Goal: Task Accomplishment & Management: Manage account settings

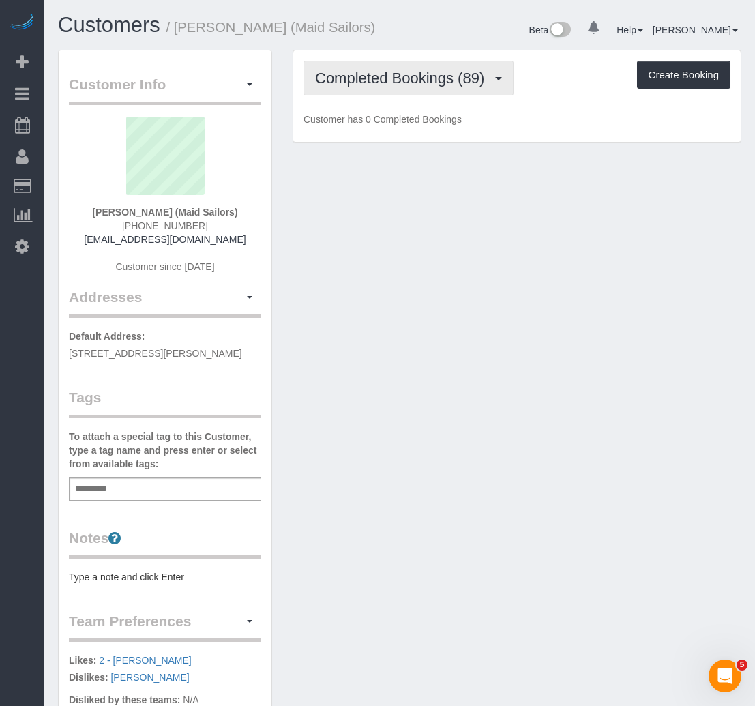
click at [361, 72] on span "Completed Bookings (89)" at bounding box center [403, 78] width 176 height 17
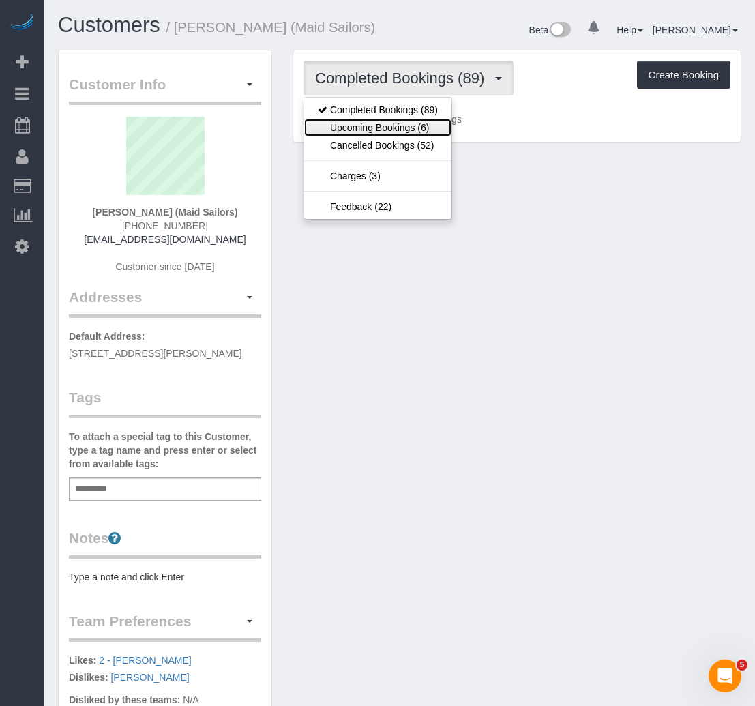
click at [361, 128] on link "Upcoming Bookings (6)" at bounding box center [377, 128] width 147 height 18
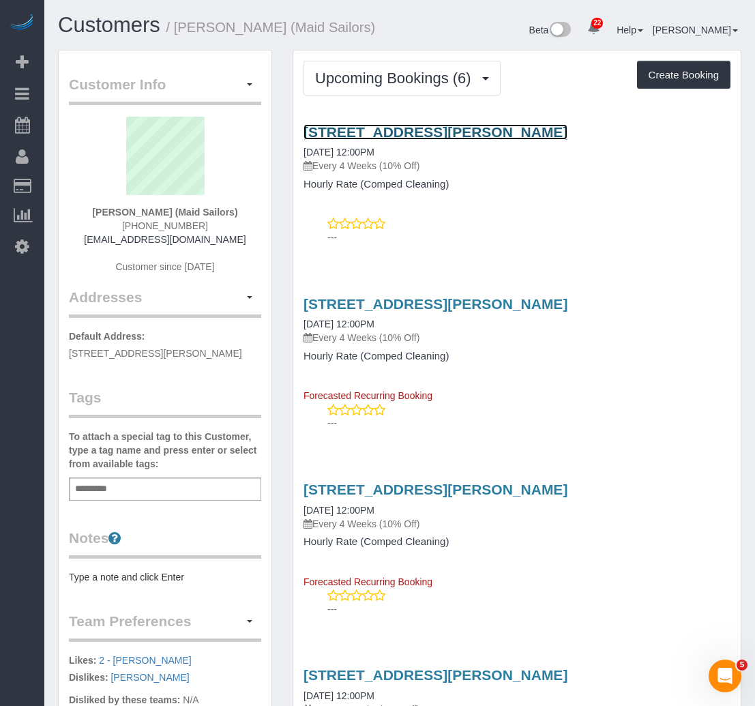
click at [421, 128] on link "[STREET_ADDRESS][PERSON_NAME]" at bounding box center [436, 132] width 264 height 16
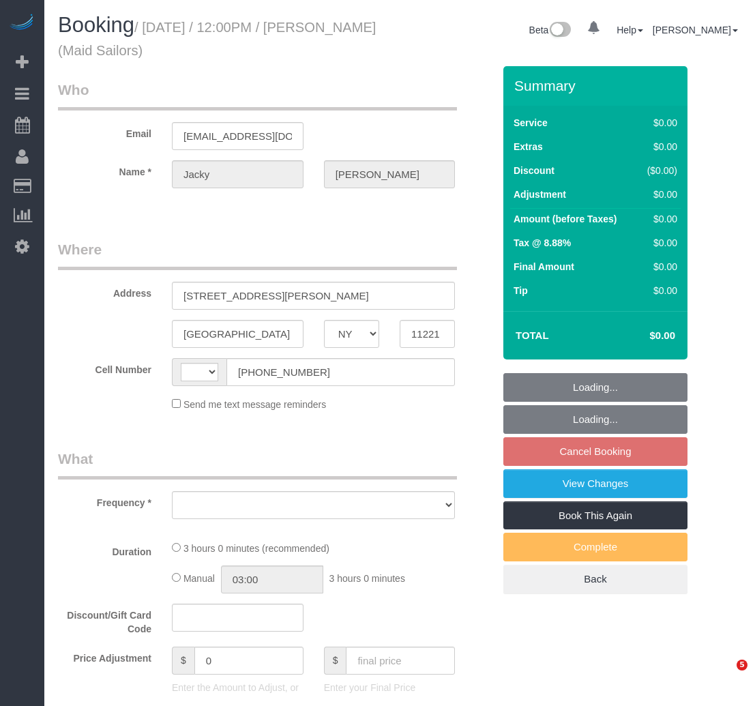
select select "NY"
select select "string:[GEOGRAPHIC_DATA]"
select select "object:775"
select select "spot5"
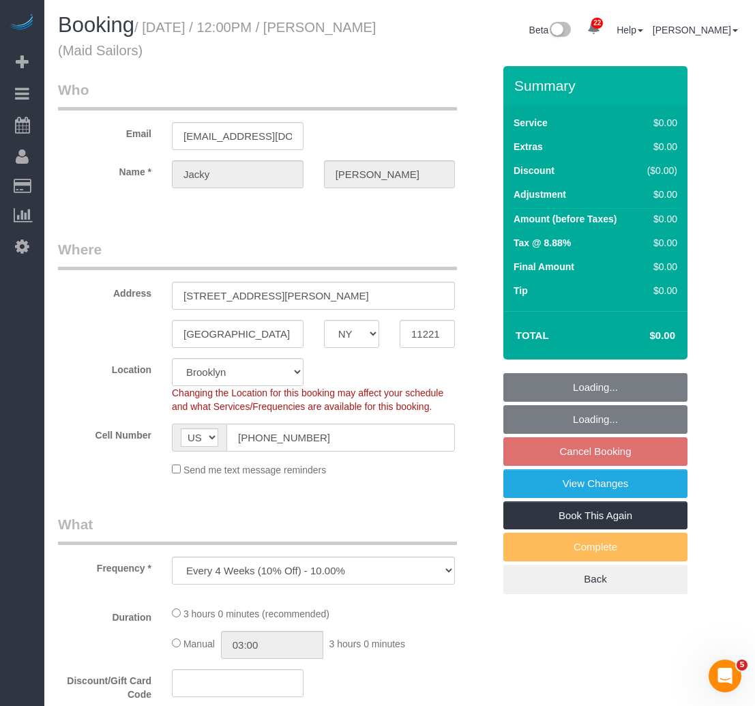
select select "180"
select select "number:89"
select select "number:90"
select select "number:15"
select select "number:5"
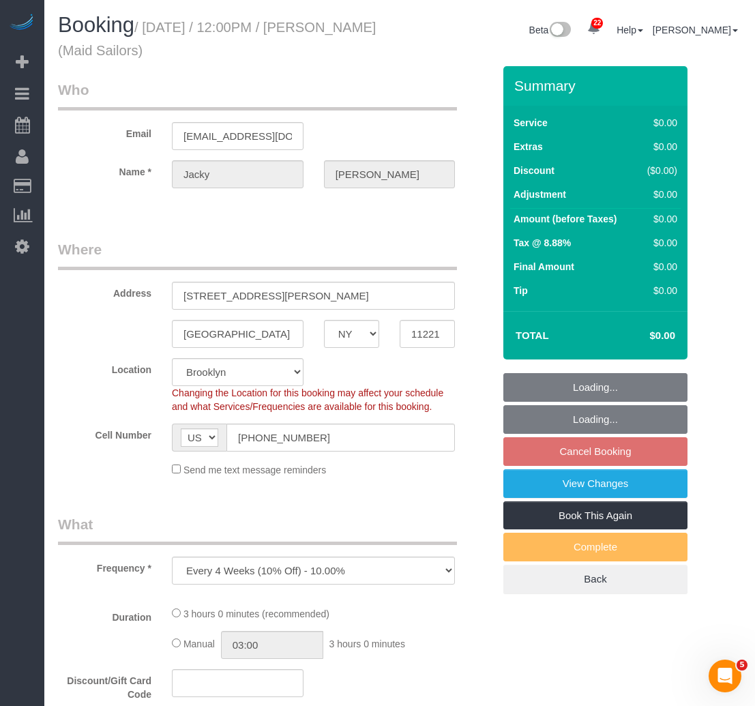
select select "number:21"
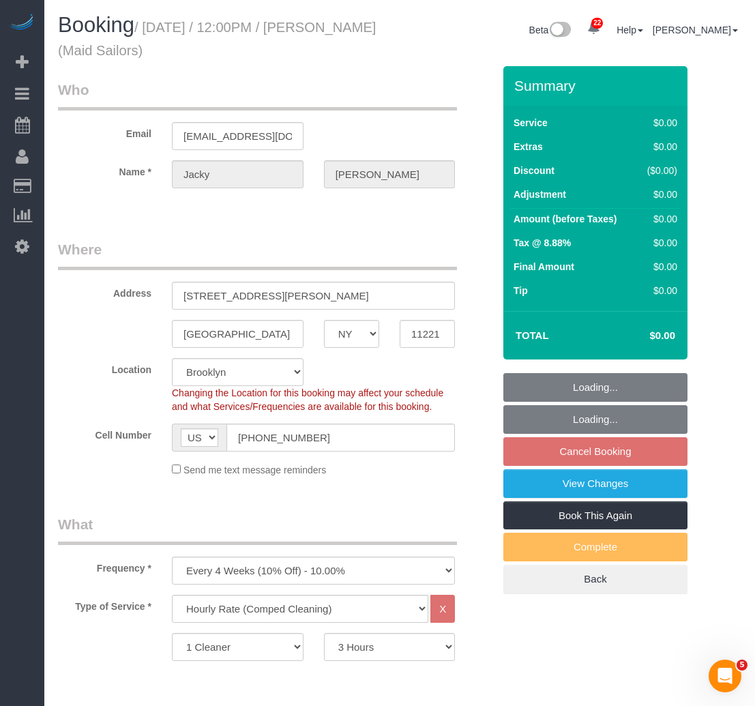
select select "object:1086"
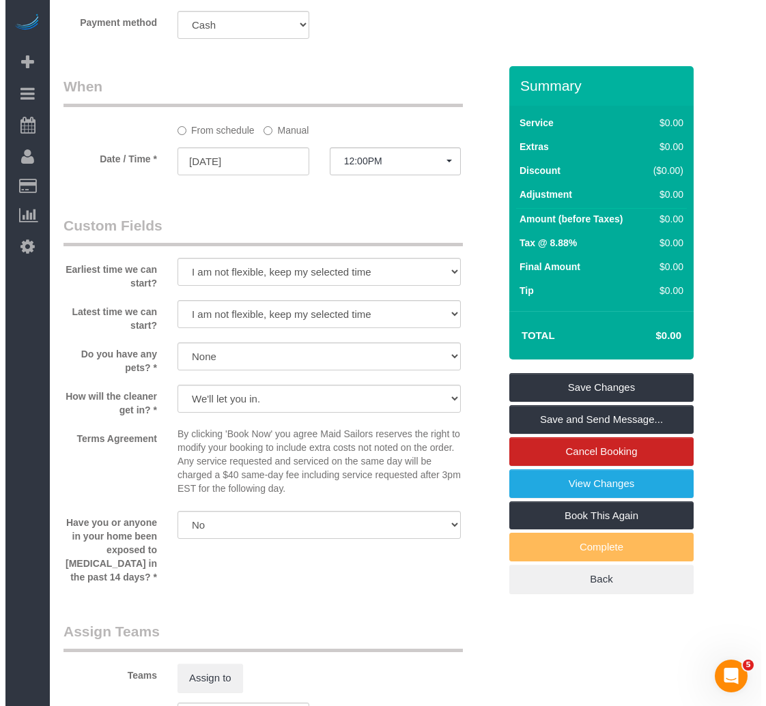
scroll to position [1228, 0]
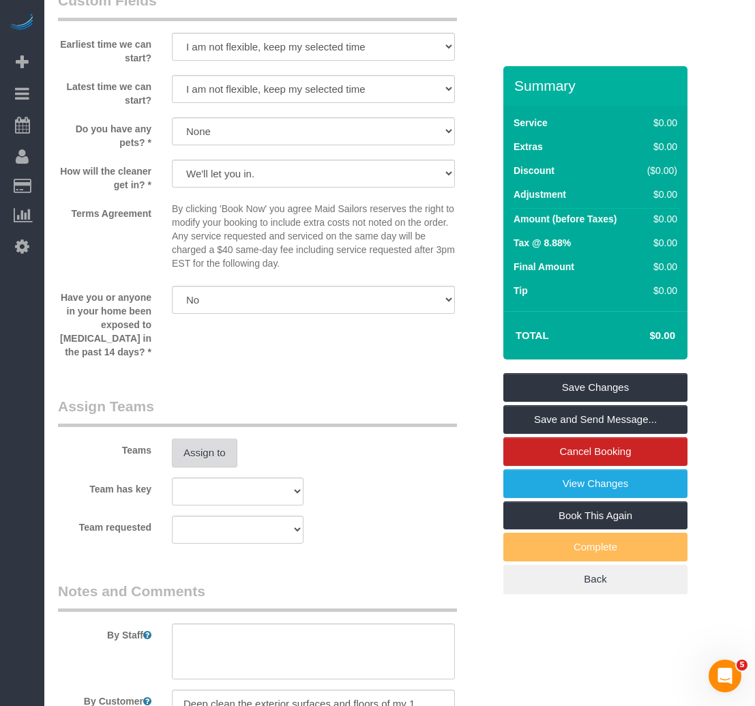
click at [220, 446] on button "Assign to" at bounding box center [205, 453] width 66 height 29
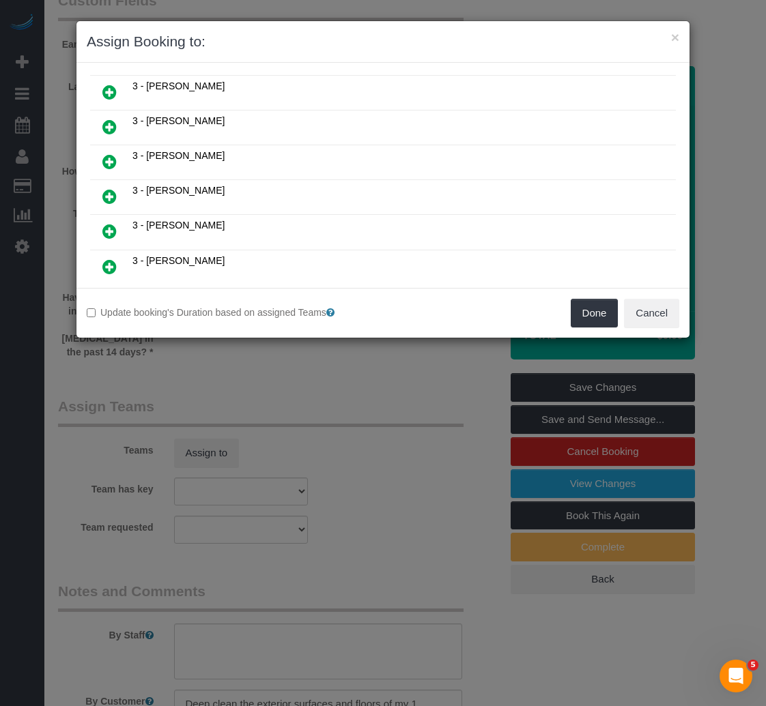
scroll to position [1024, 0]
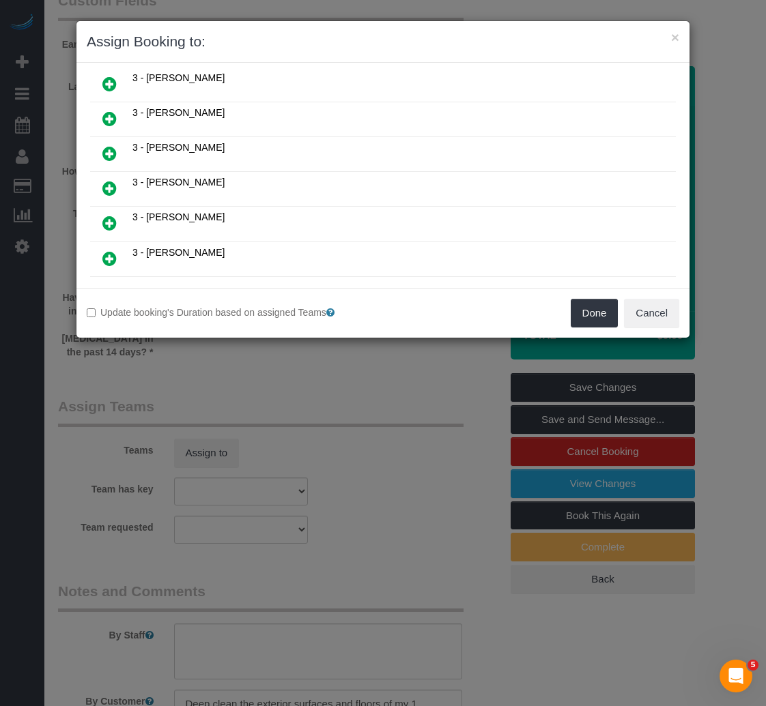
click at [108, 158] on icon at bounding box center [109, 153] width 14 height 16
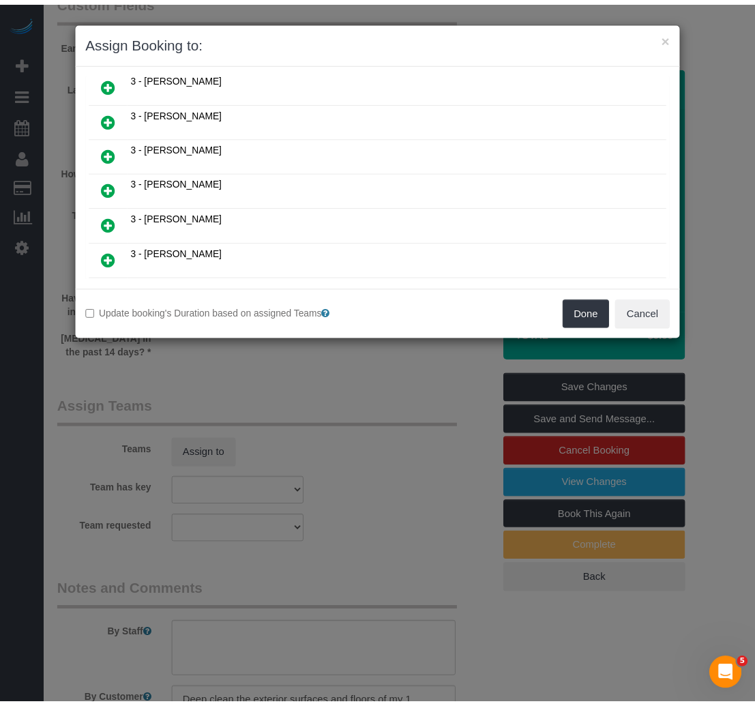
scroll to position [1056, 0]
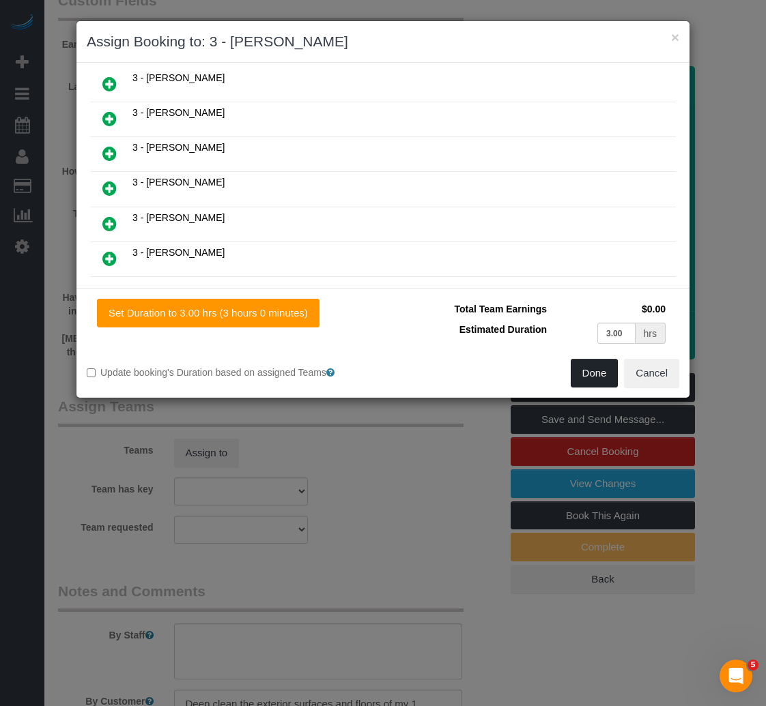
click at [603, 383] on button "Done" at bounding box center [594, 373] width 48 height 29
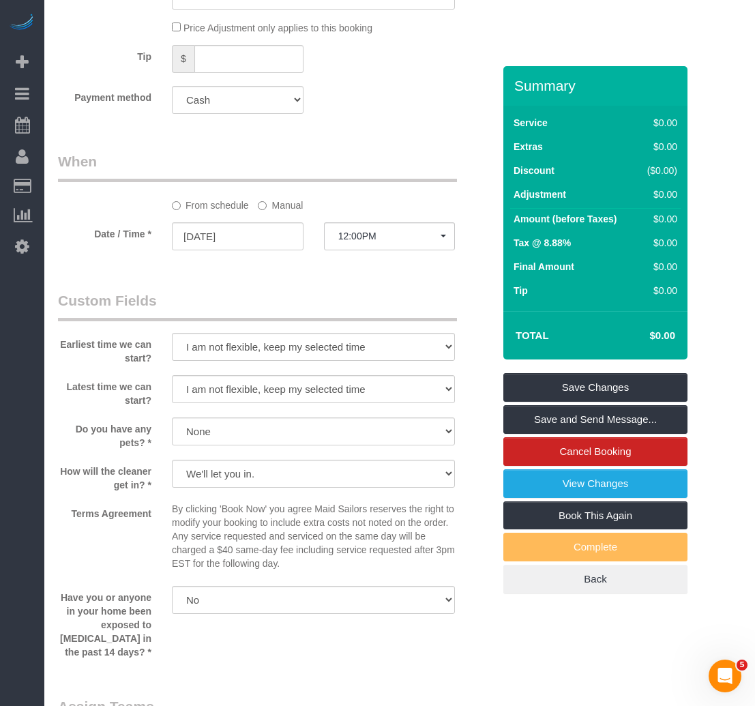
scroll to position [887, 0]
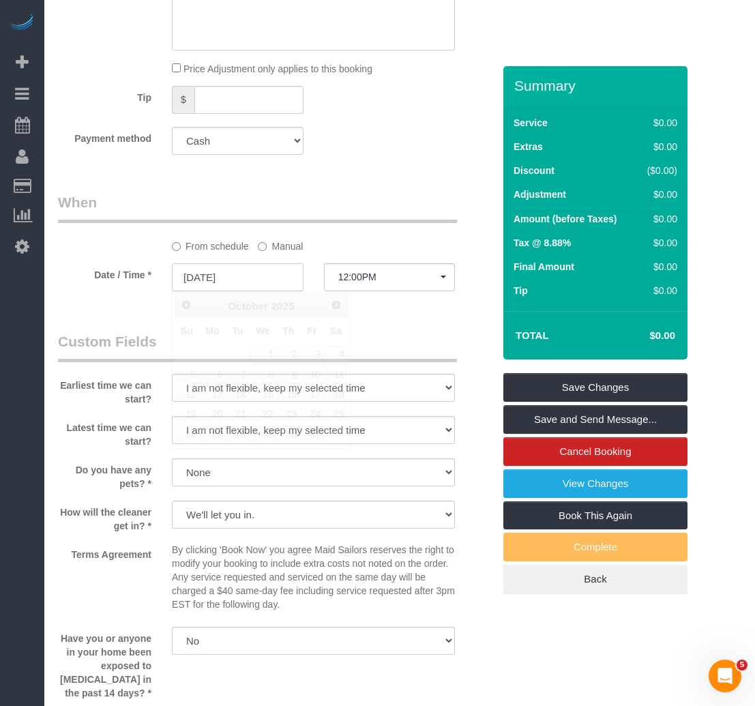
click at [278, 275] on input "10/04/2025" at bounding box center [238, 277] width 132 height 28
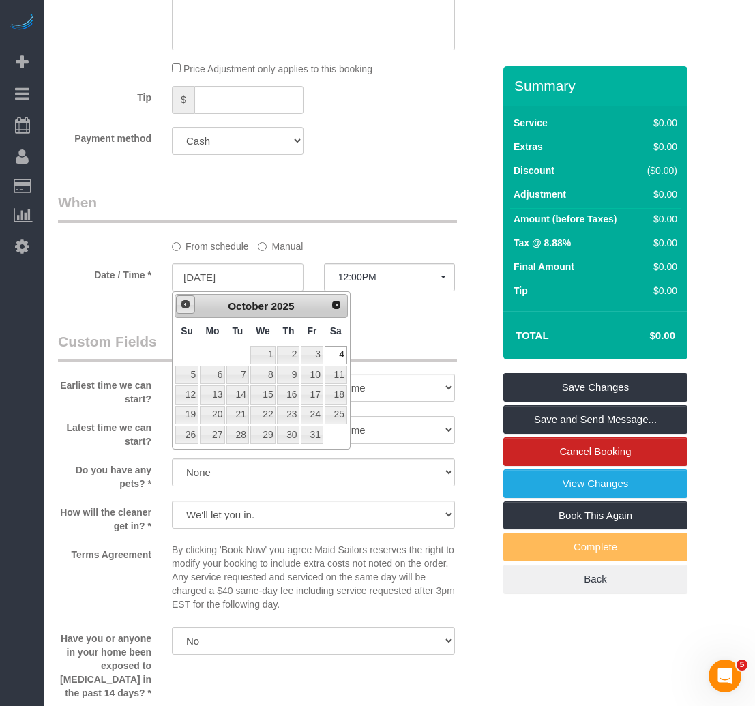
click at [185, 306] on span "Prev" at bounding box center [185, 304] width 11 height 11
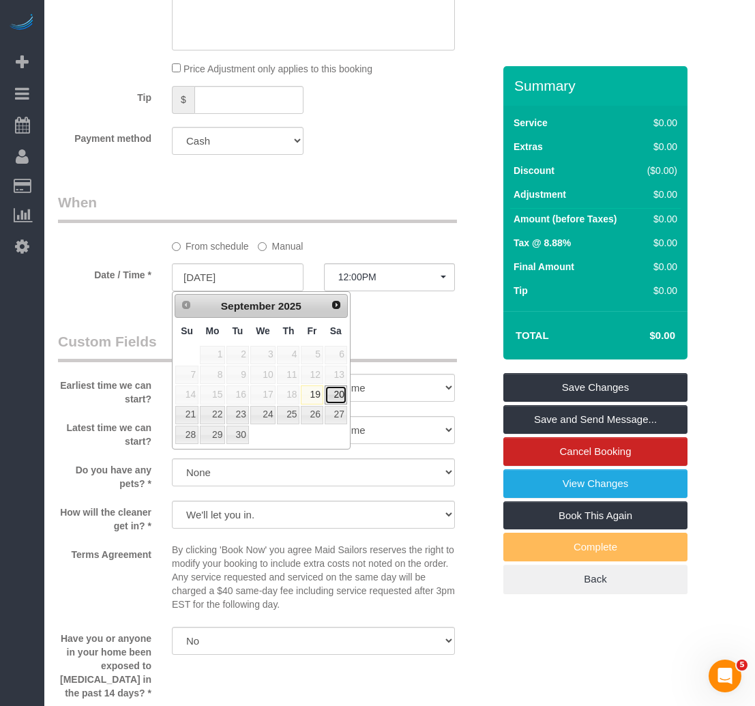
click at [345, 396] on link "20" at bounding box center [336, 395] width 23 height 18
type input "09/20/2025"
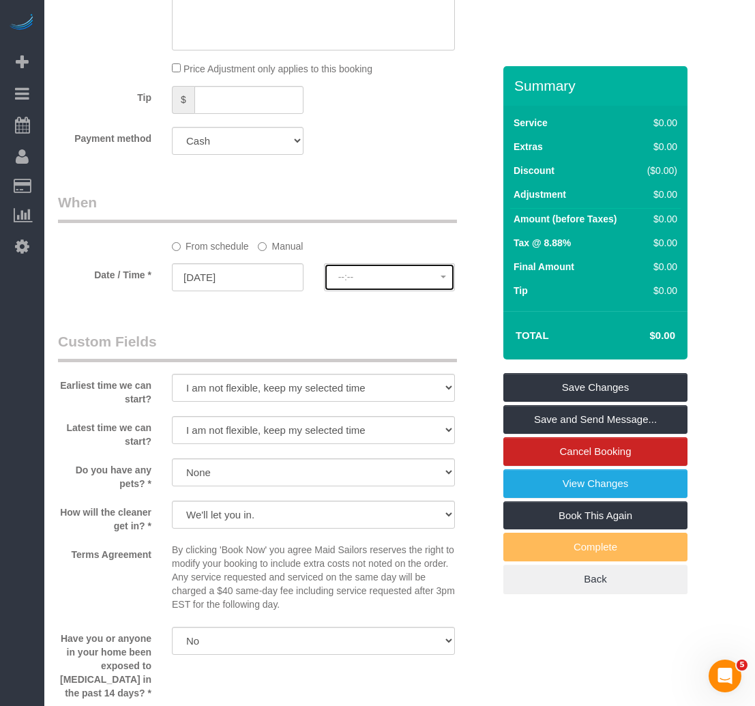
click at [350, 265] on button "--:--" at bounding box center [390, 277] width 132 height 28
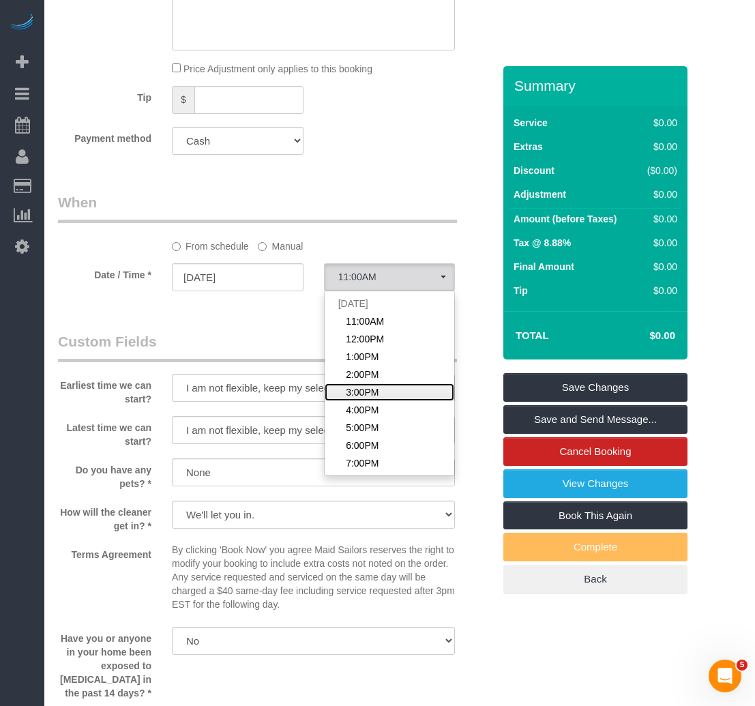
click at [365, 386] on span "3:00PM" at bounding box center [362, 393] width 33 height 14
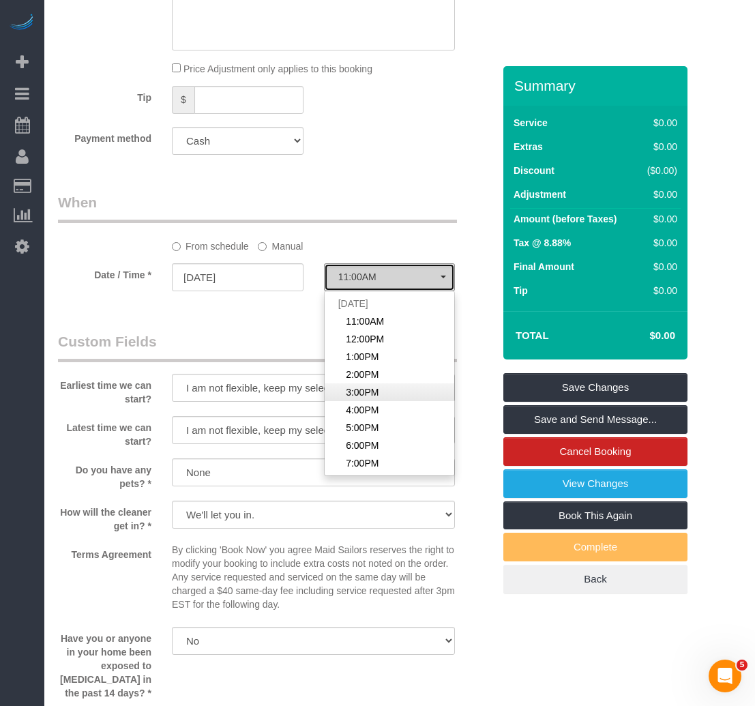
select select "spot65"
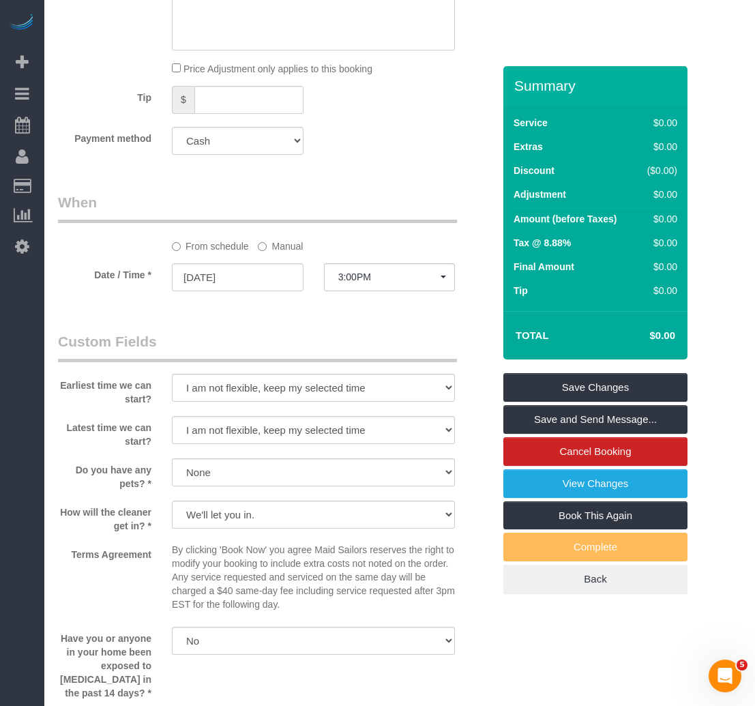
click at [371, 337] on legend "Custom Fields" at bounding box center [257, 347] width 399 height 31
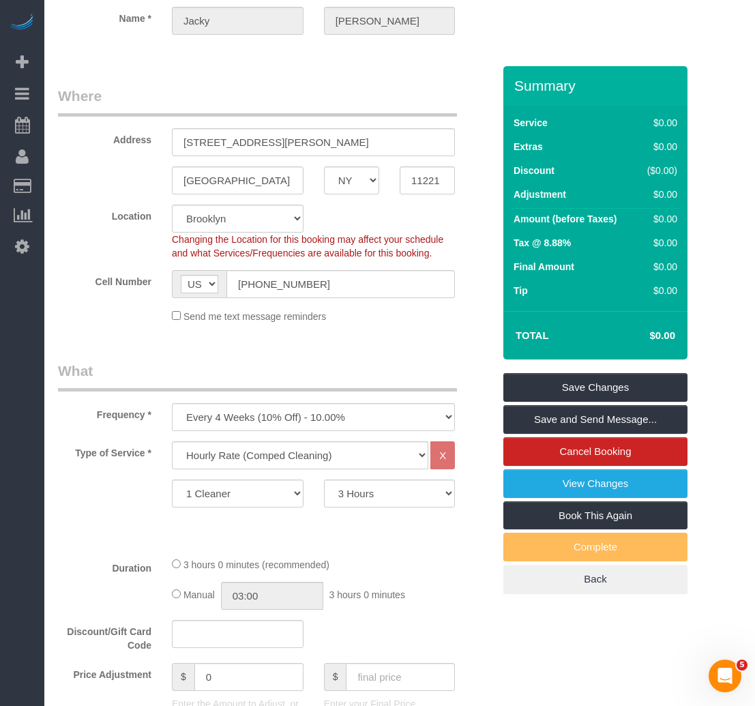
scroll to position [136, 0]
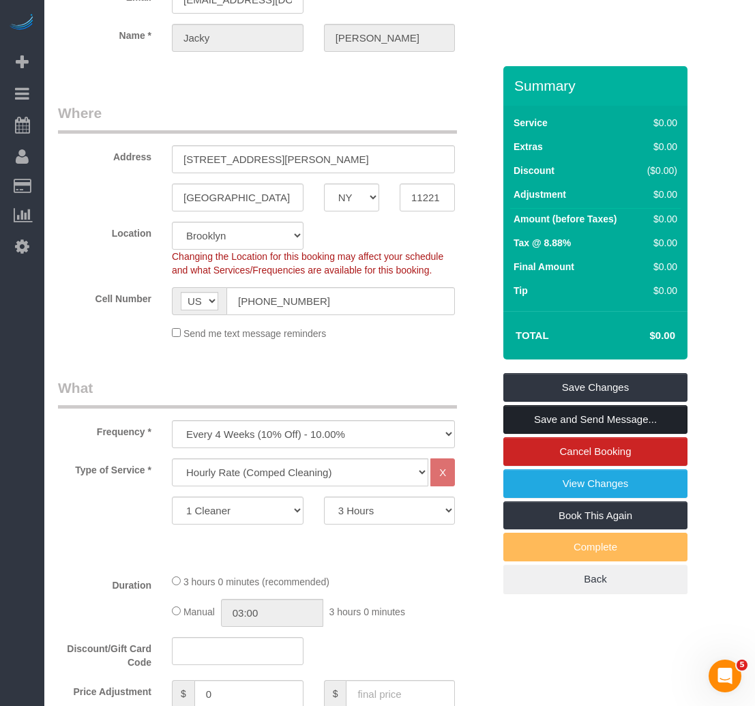
click at [572, 419] on link "Save and Send Message..." at bounding box center [596, 419] width 184 height 29
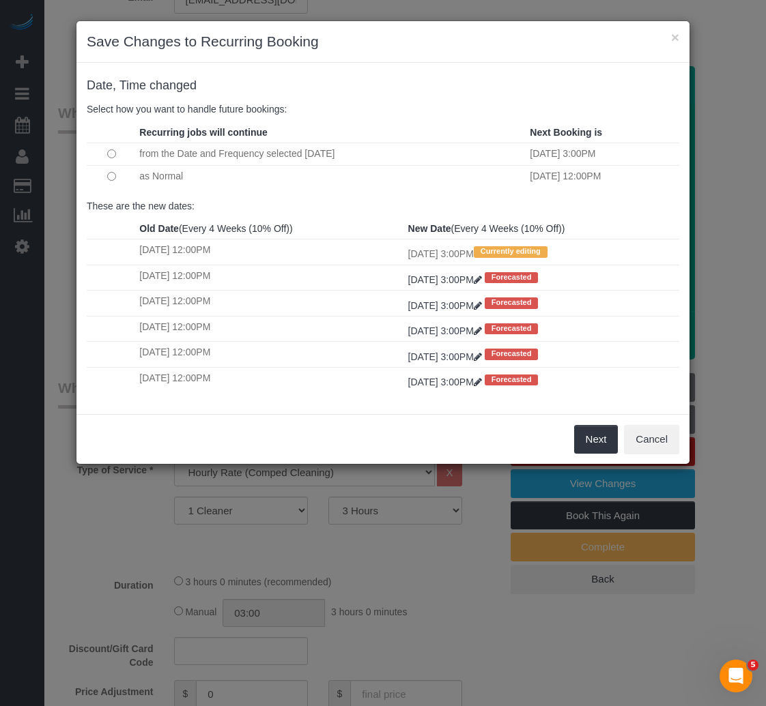
click at [426, 60] on div "× Save Changes to Recurring Booking" at bounding box center [382, 42] width 613 height 42
click at [603, 438] on button "Next" at bounding box center [596, 439] width 44 height 29
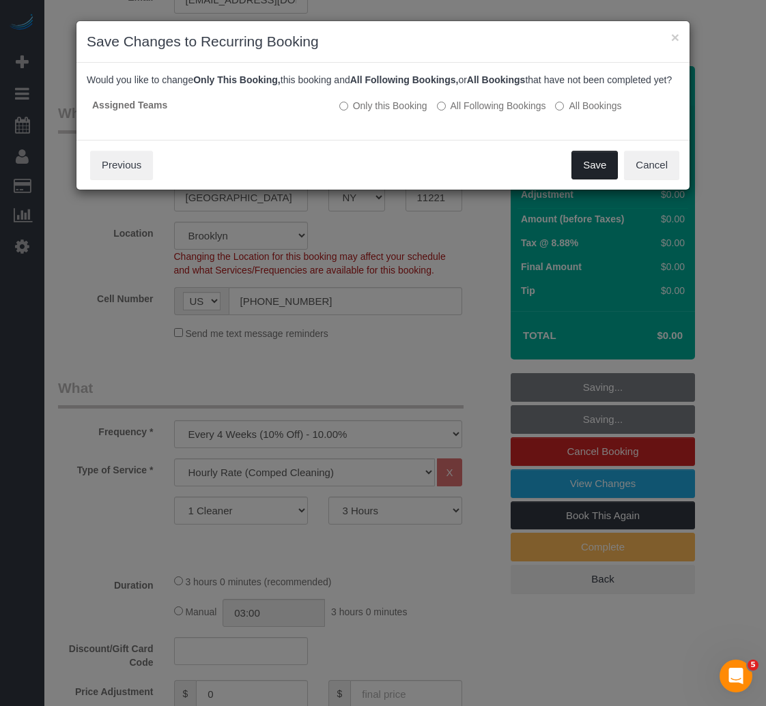
click at [585, 177] on button "Save" at bounding box center [594, 165] width 46 height 29
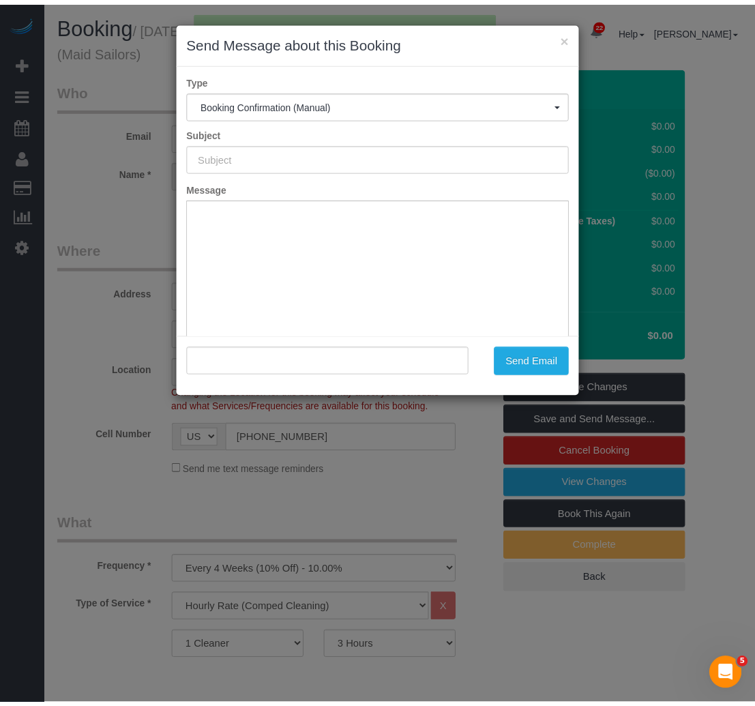
scroll to position [0, 0]
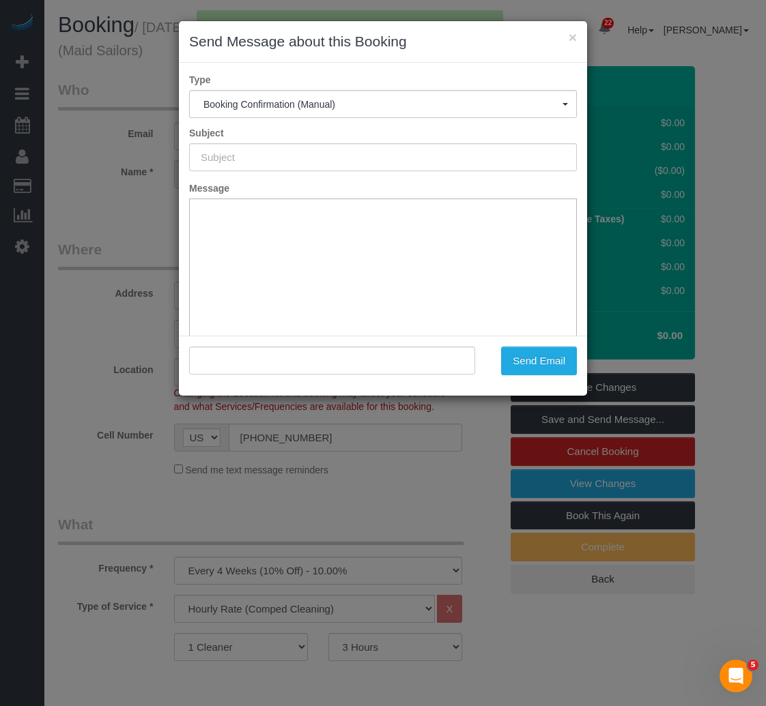
type input "Cleaning Confirmed for 09/20/2025 at 3:00pm"
type input ""Jacky Xu" <jacky+apt@maidsailors.com>"
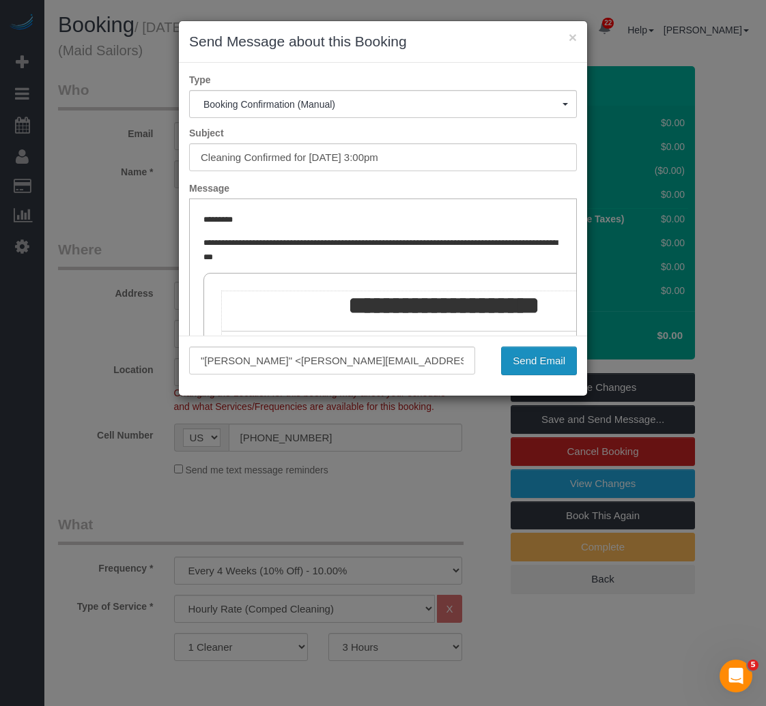
click at [506, 356] on button "Send Email" at bounding box center [539, 361] width 76 height 29
